Goal: Check status

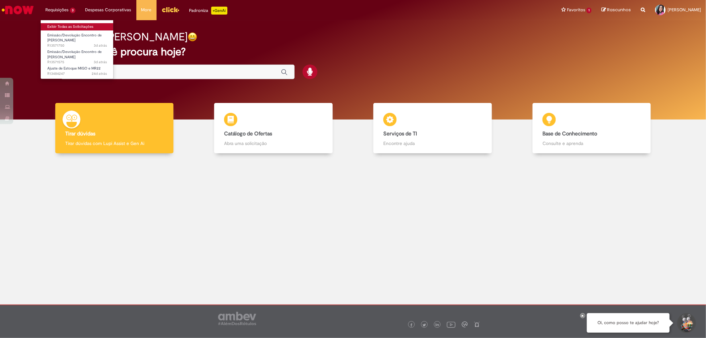
click at [55, 28] on link "Exibir Todas as Solicitações" at bounding box center [77, 26] width 73 height 7
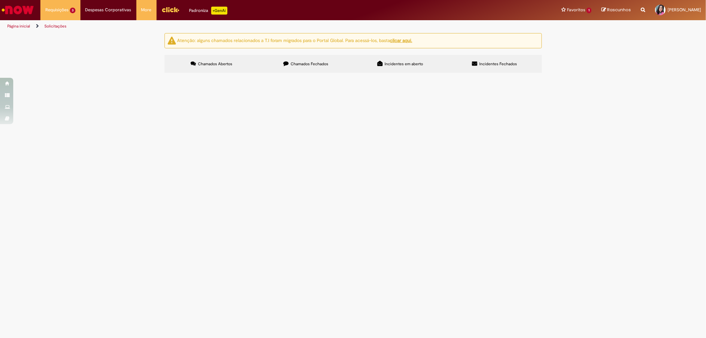
click at [0, 0] on span "EC EXP. Nepomuceno CG" at bounding box center [0, 0] width 0 height 0
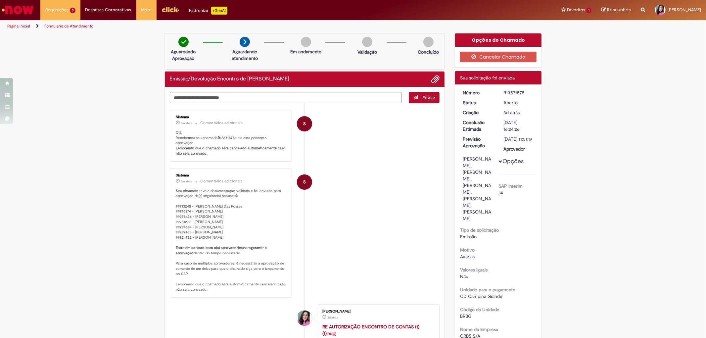
click at [505, 93] on div "R13571575" at bounding box center [518, 92] width 31 height 7
copy div "R13571575"
click at [61, 27] on link "Exibir Todas as Solicitações" at bounding box center [77, 26] width 73 height 7
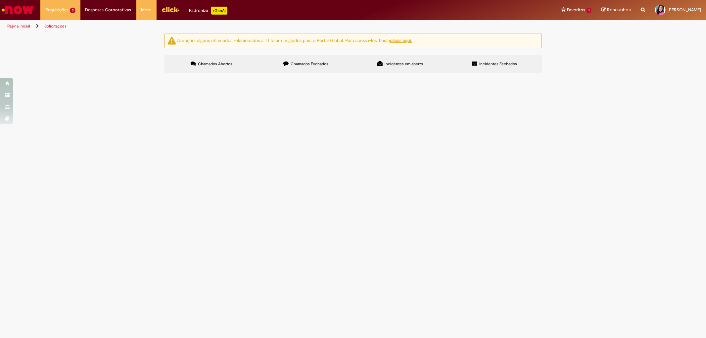
click at [0, 0] on span "Ec Ghisolfi" at bounding box center [0, 0] width 0 height 0
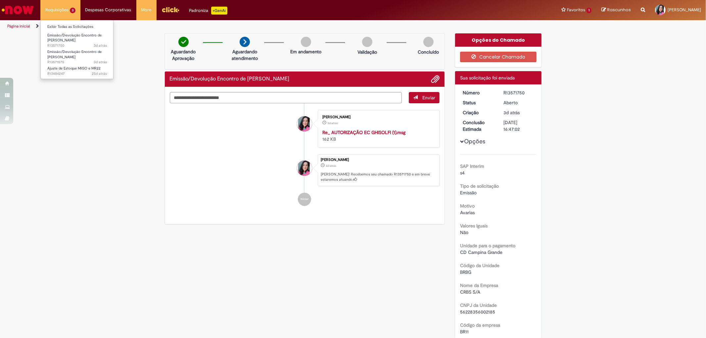
click at [55, 7] on li "Requisições 3 Exibir Todas as Solicitações Emissão/Devolução Encontro de Contas…" at bounding box center [60, 10] width 40 height 20
click at [61, 29] on link "Exibir Todas as Solicitações" at bounding box center [77, 26] width 73 height 7
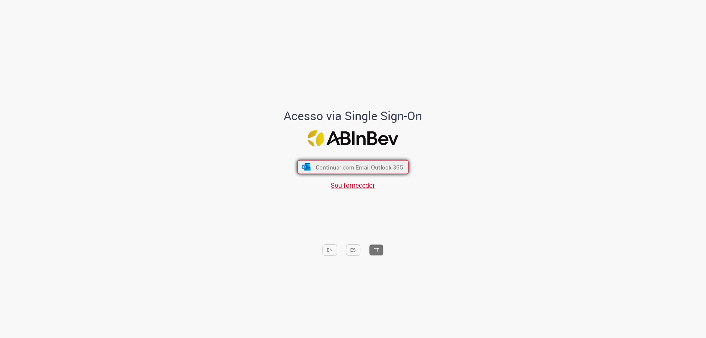
click at [359, 171] on button "Continuar com Email Outlook 365" at bounding box center [352, 167] width 111 height 14
click at [353, 165] on span "Continuar com Email Outlook 365" at bounding box center [359, 167] width 87 height 8
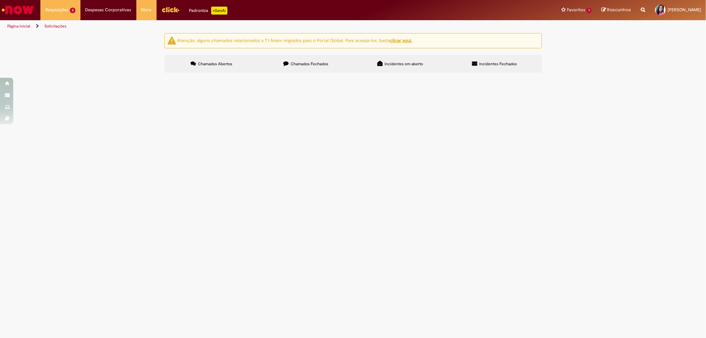
click at [0, 0] on span "R13571575" at bounding box center [0, 0] width 0 height 0
click at [0, 0] on span "EC EXP. Nepomuceno CG" at bounding box center [0, 0] width 0 height 0
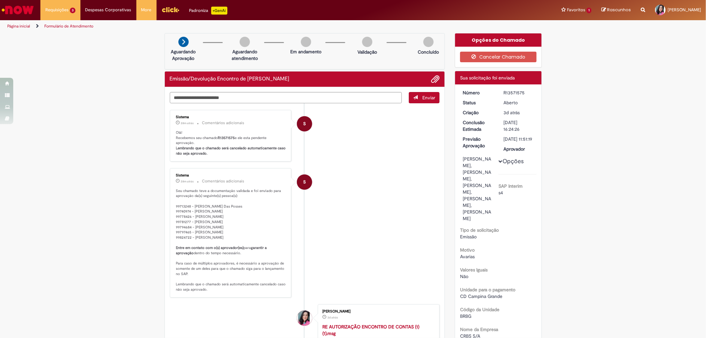
drag, startPoint x: 688, startPoint y: 67, endPoint x: 648, endPoint y: 28, distance: 55.9
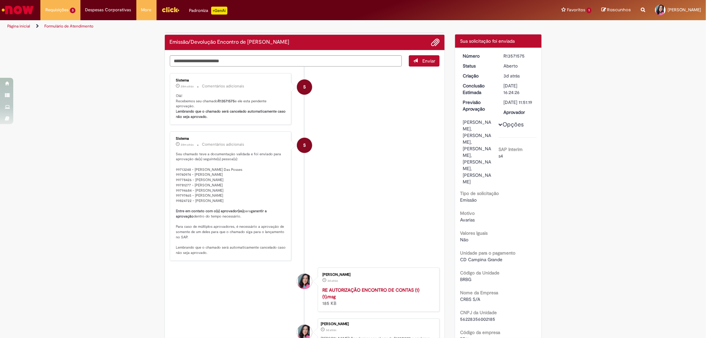
click at [364, 295] on strong "RE AUTORIZAÇÃO ENCONTRO DE CONTAS (1) (1).msg" at bounding box center [370, 293] width 97 height 13
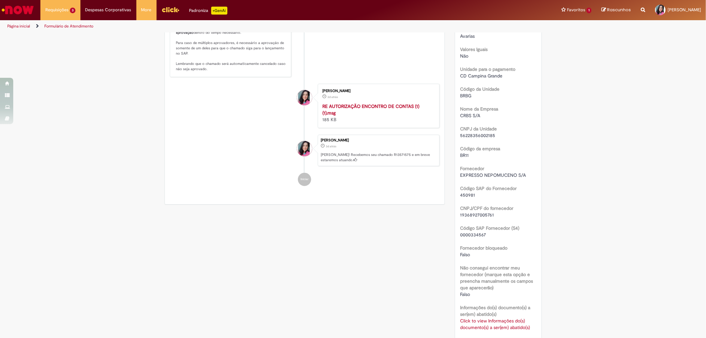
scroll to position [368, 0]
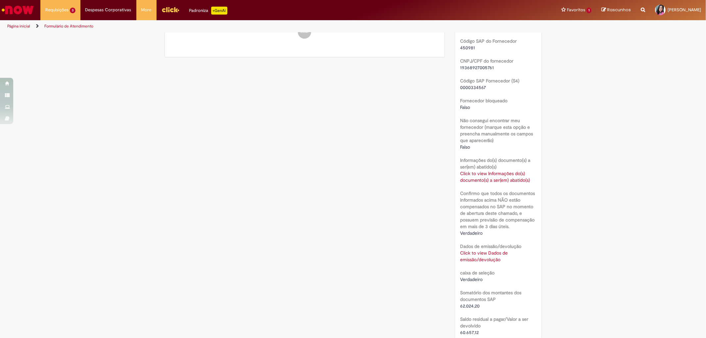
drag, startPoint x: 604, startPoint y: 160, endPoint x: 578, endPoint y: 111, distance: 55.1
click at [601, 155] on div "Verificar Código de Barras Aguardando Aprovação Aguardando atendimento Em andam…" at bounding box center [353, 76] width 706 height 821
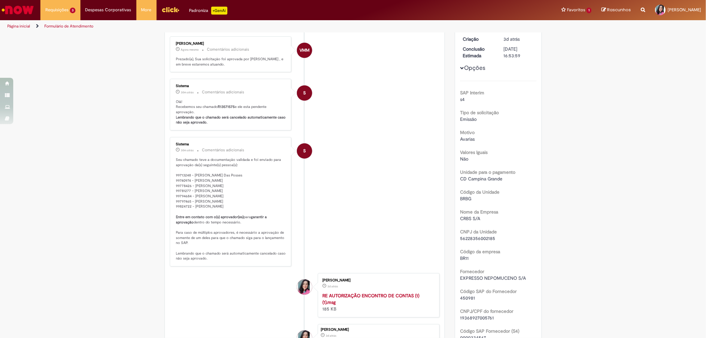
scroll to position [0, 0]
